Goal: Use online tool/utility

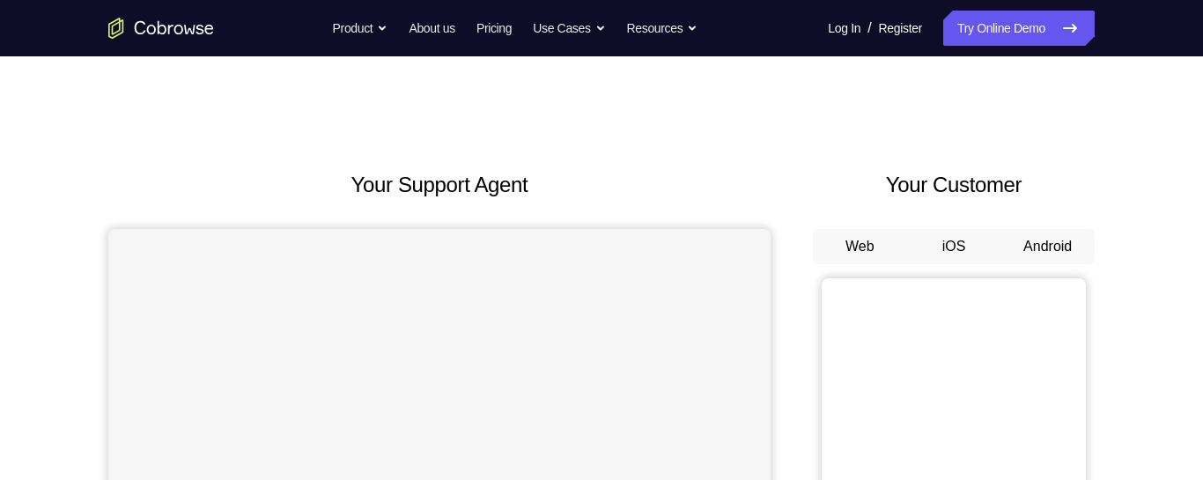
click at [1026, 262] on button "Android" at bounding box center [1047, 246] width 94 height 35
click at [1053, 247] on button "Android" at bounding box center [1047, 246] width 94 height 35
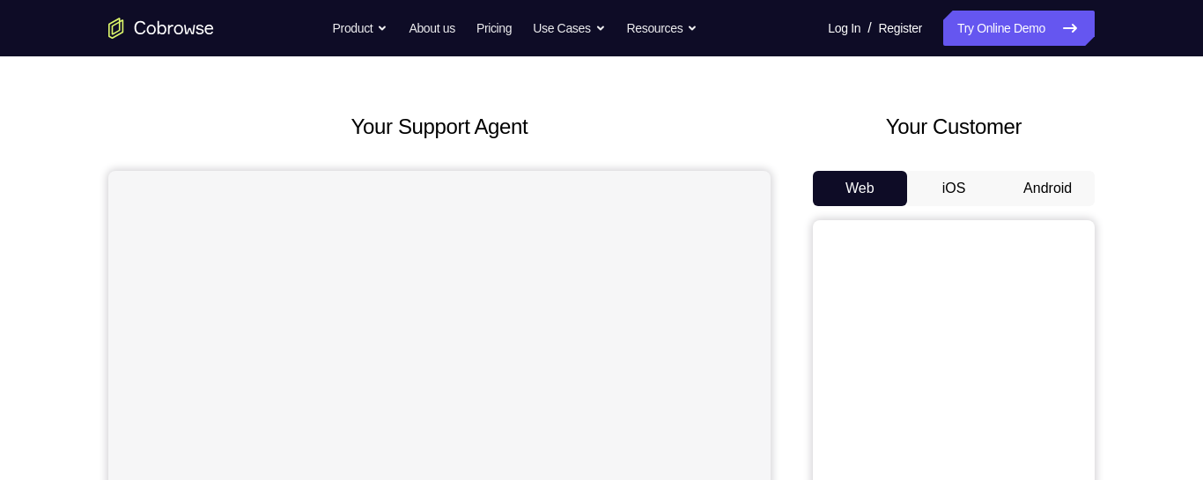
scroll to position [88, 0]
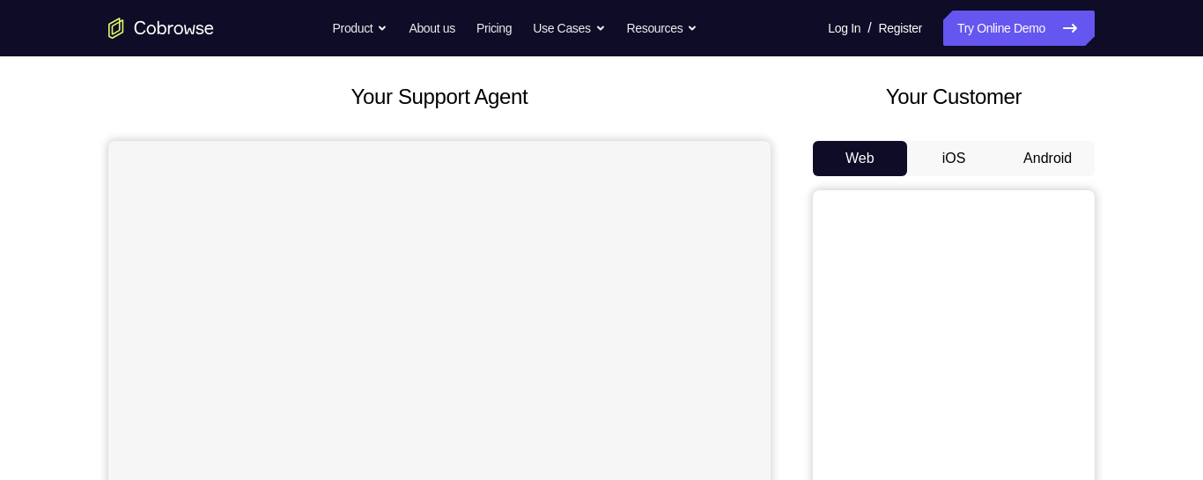
click at [1052, 163] on button "Android" at bounding box center [1047, 158] width 94 height 35
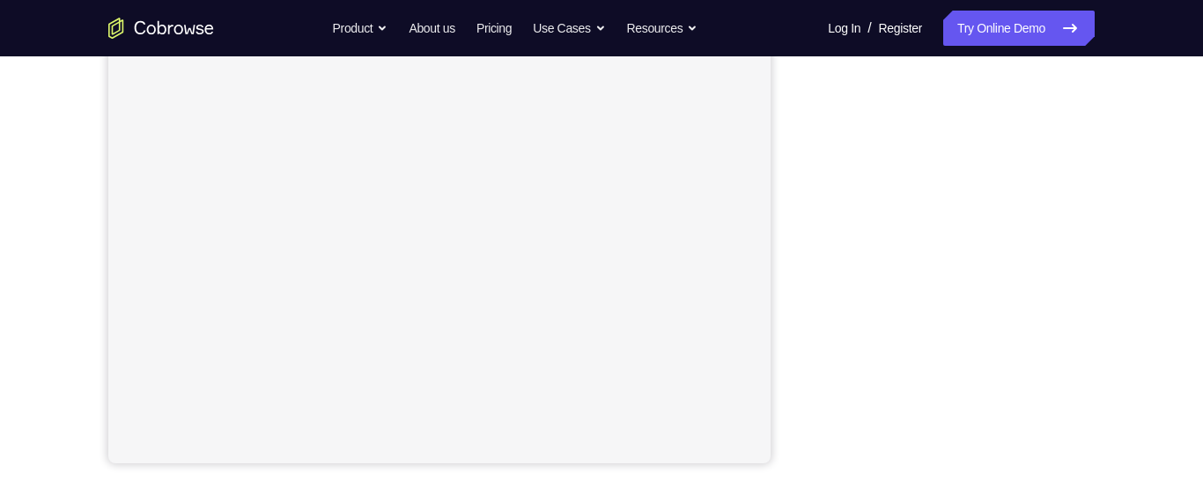
scroll to position [352, 0]
click at [1156, 329] on div "Your Support Agent Your Customer Web iOS Android Next Steps We’d be happy to gi…" at bounding box center [601, 285] width 1127 height 1162
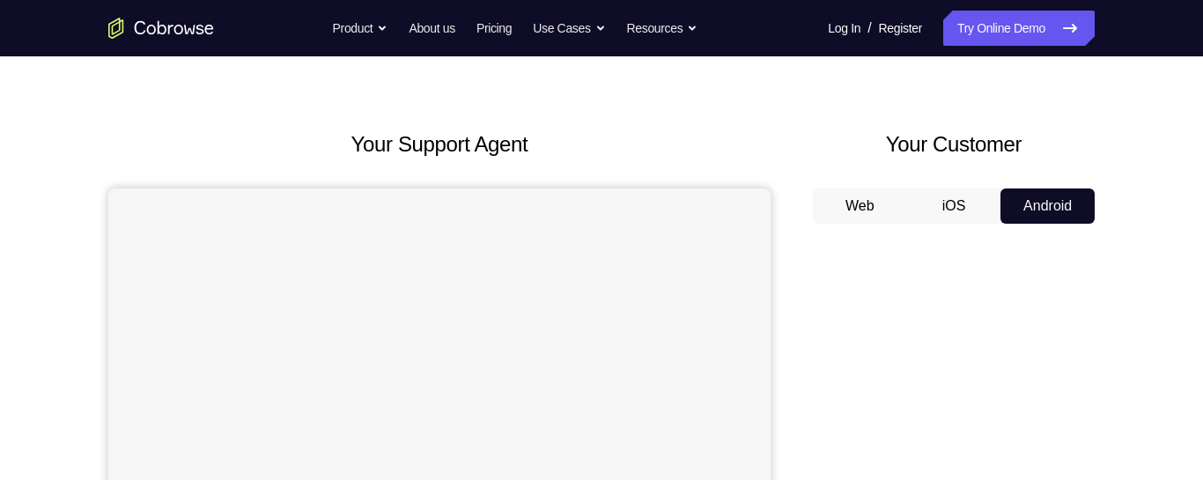
scroll to position [0, 0]
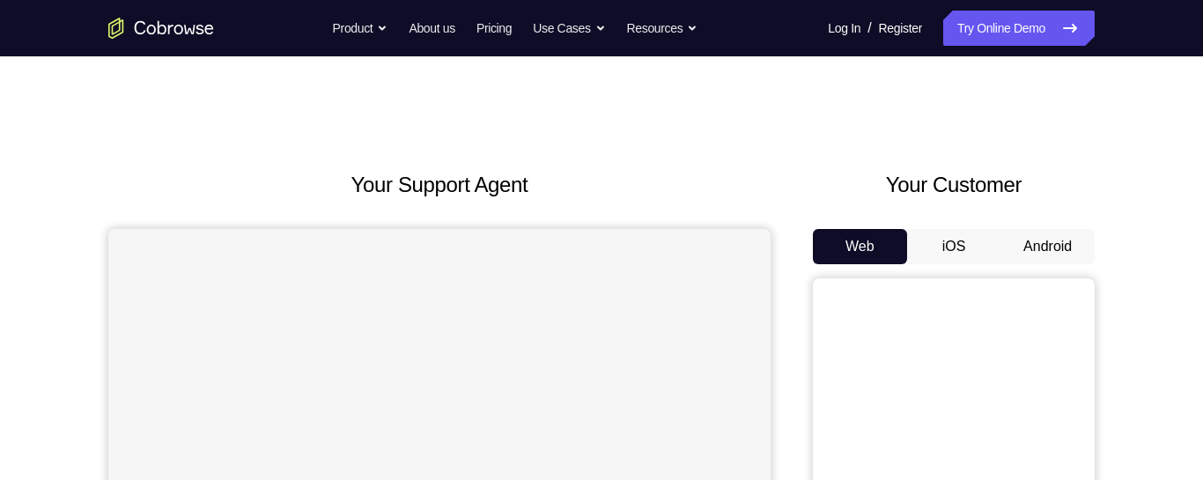
scroll to position [18, 0]
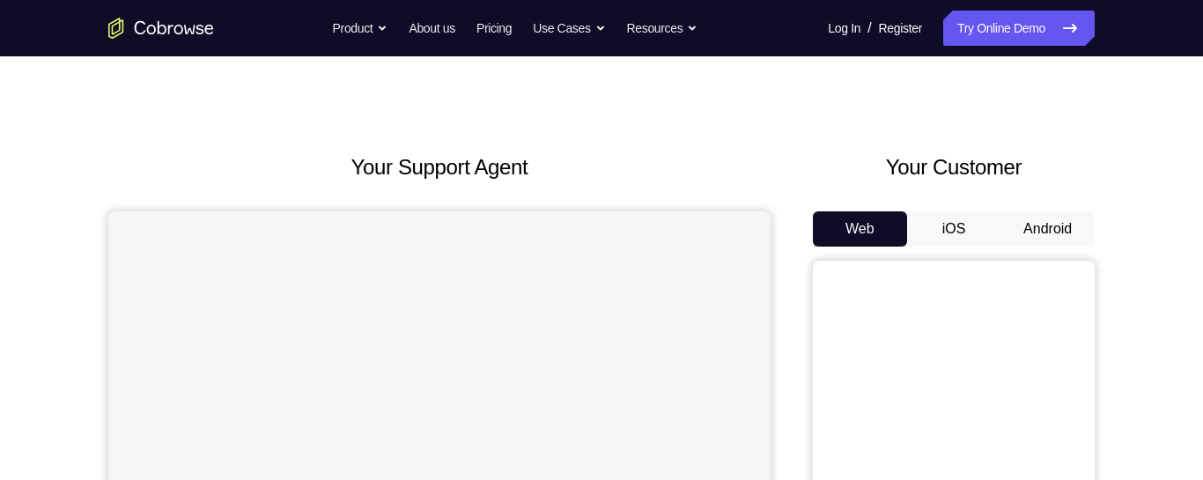
click at [1055, 218] on button "Android" at bounding box center [1047, 228] width 94 height 35
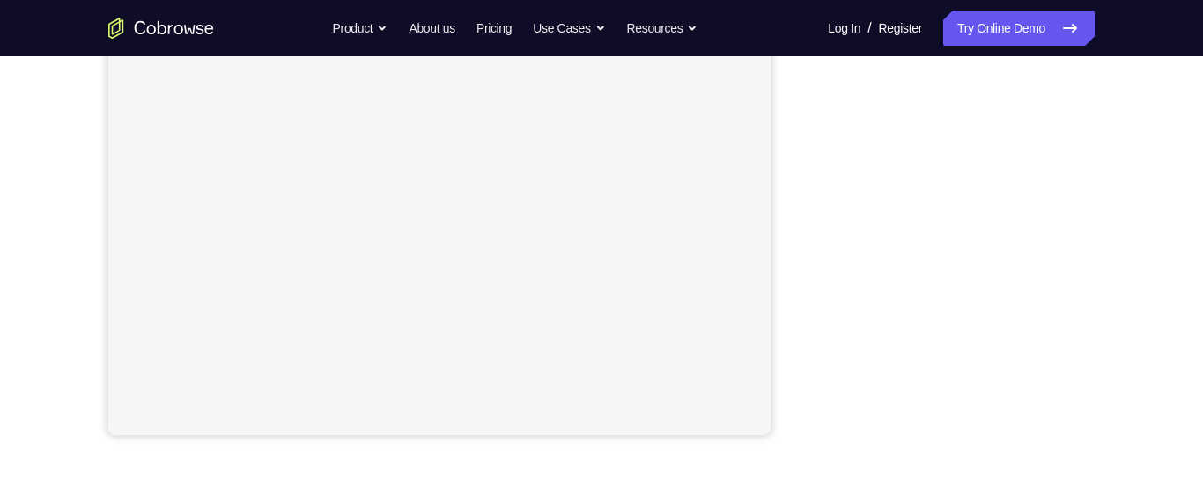
scroll to position [377, 0]
click at [1198, 122] on div "Your Support Agent Your Customer Web iOS Android Next Steps We’d be happy to gi…" at bounding box center [601, 260] width 1203 height 1162
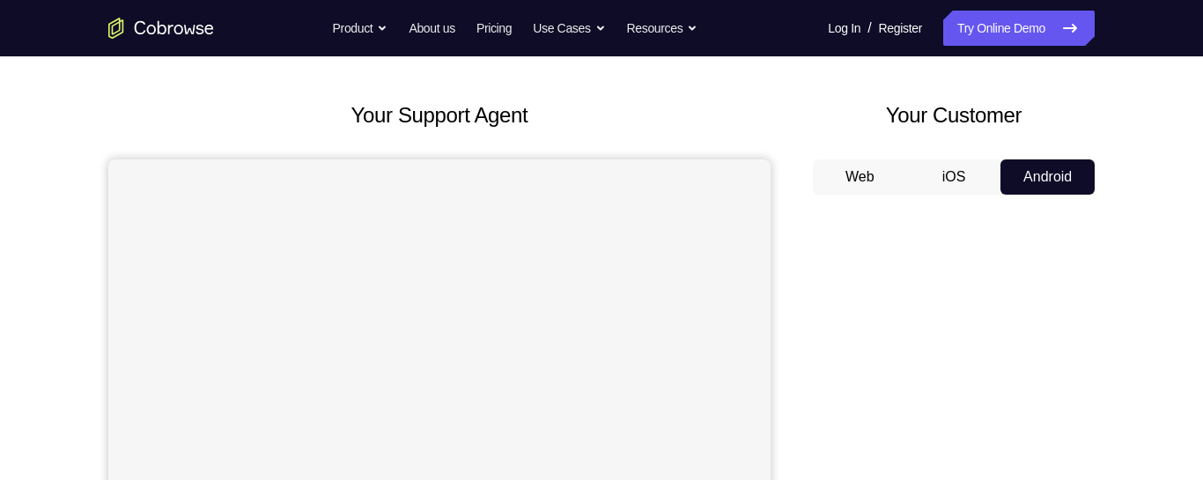
scroll to position [0, 0]
